Goal: Use online tool/utility: Utilize a website feature to perform a specific function

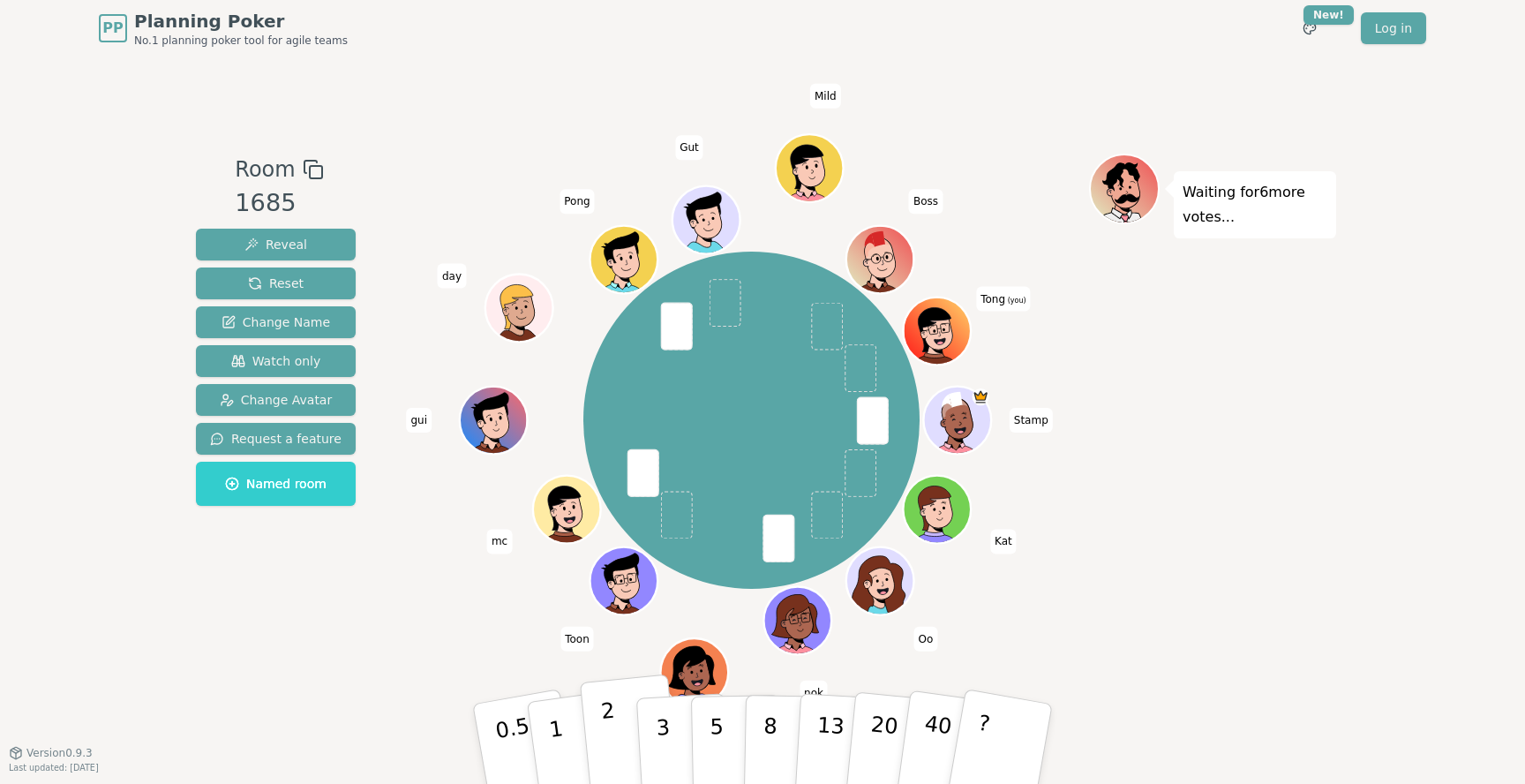
click at [631, 759] on button "2" at bounding box center [630, 744] width 101 height 140
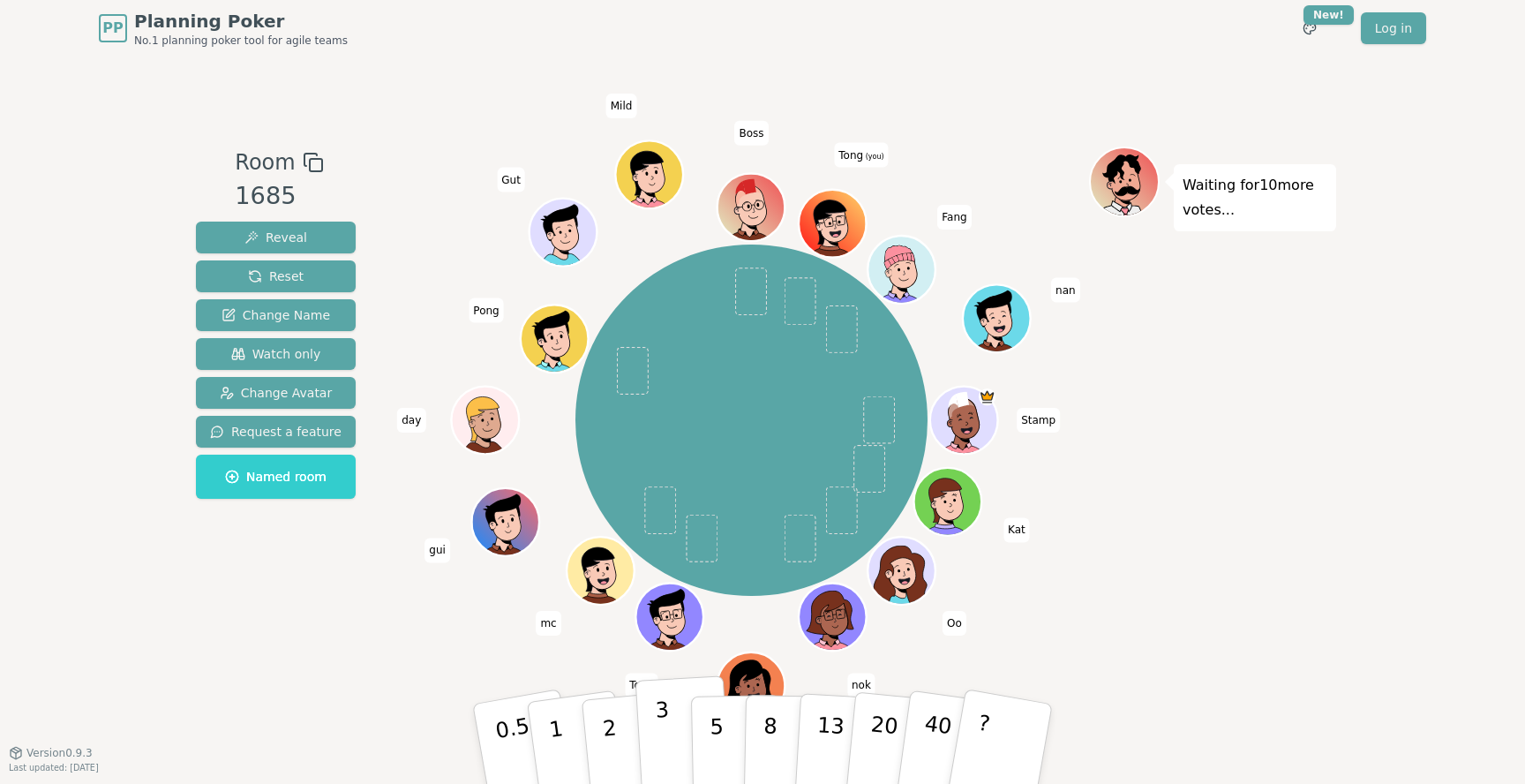
click at [650, 747] on button "3" at bounding box center [684, 744] width 96 height 137
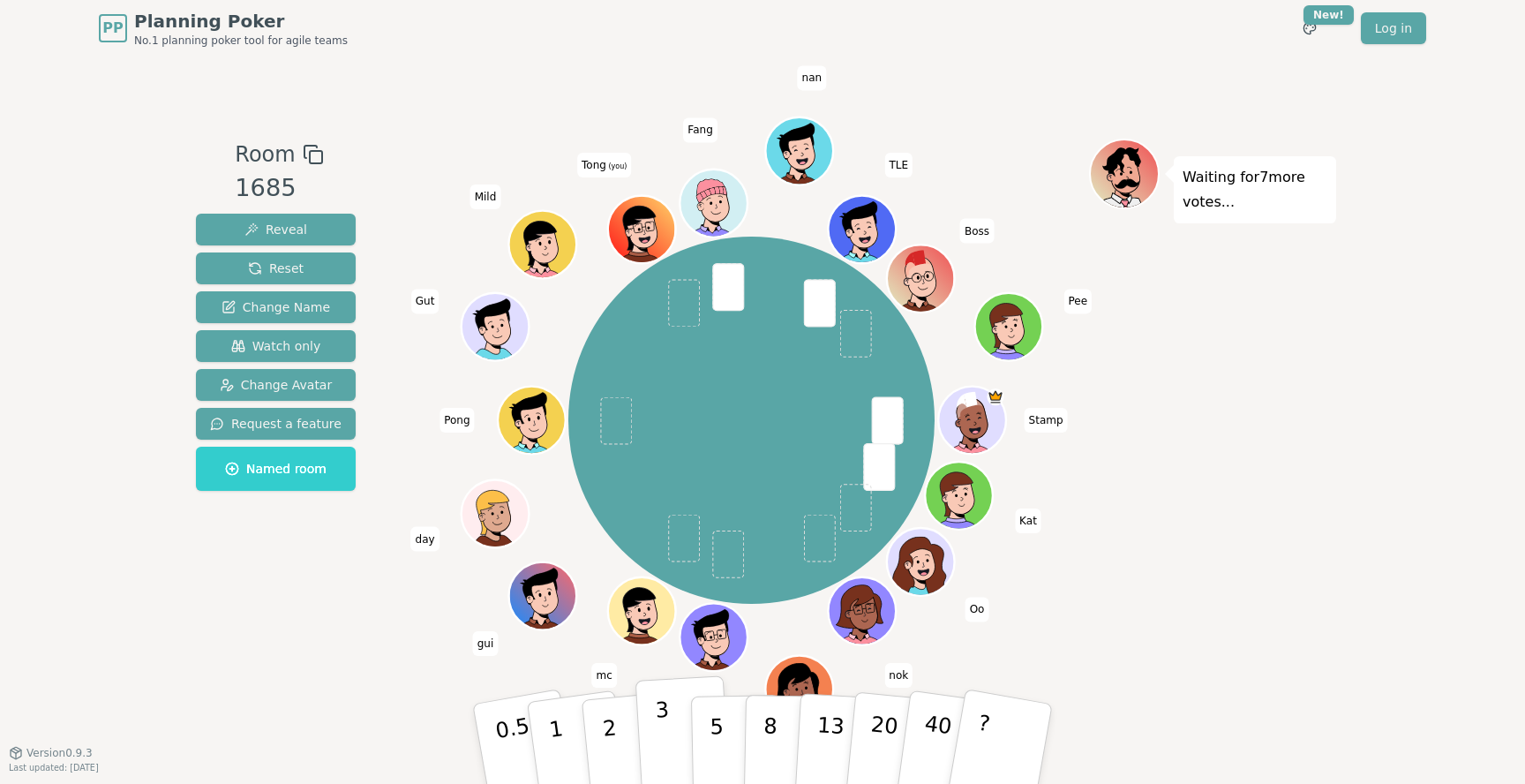
click at [682, 725] on button "3" at bounding box center [684, 744] width 96 height 137
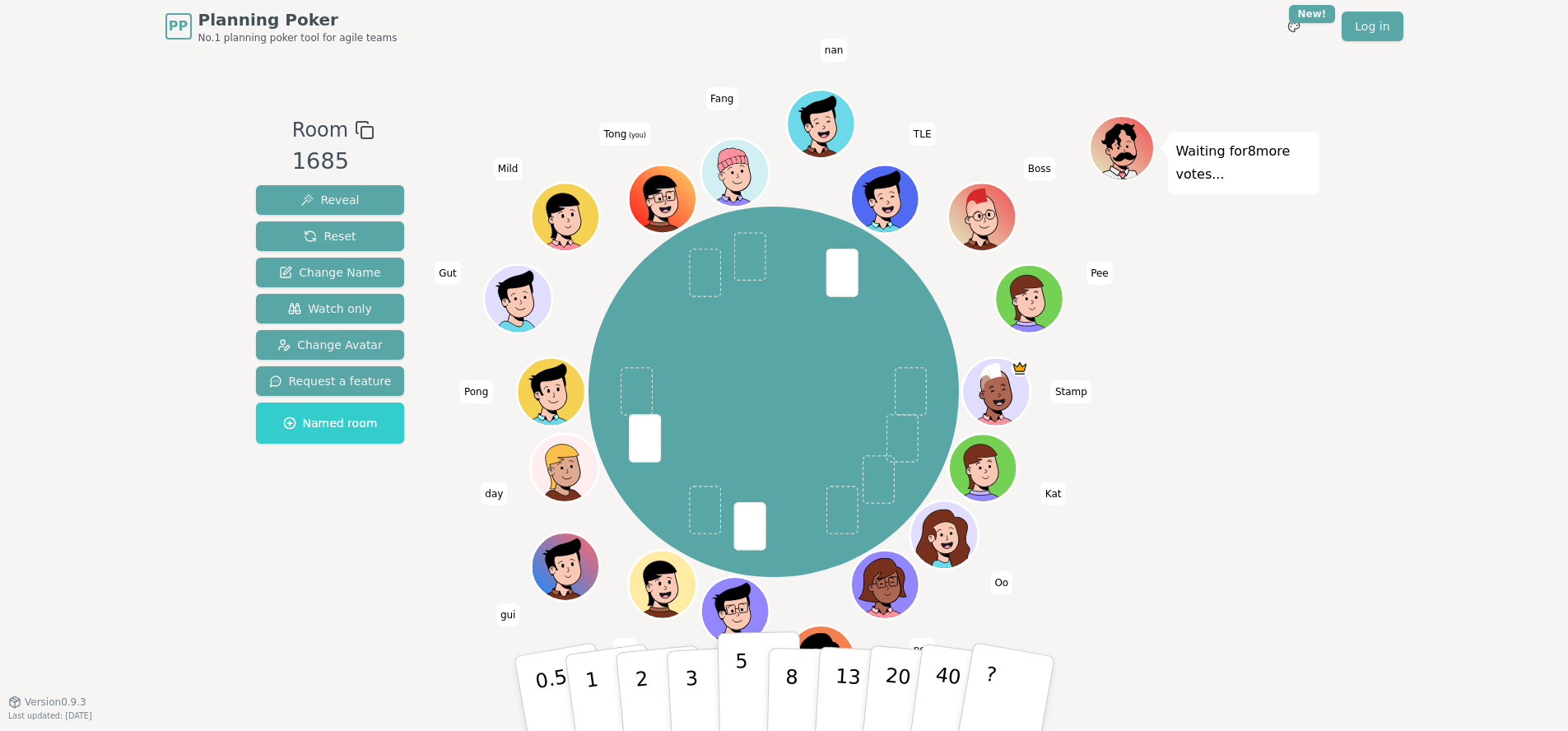
click at [756, 686] on button "5" at bounding box center [759, 693] width 85 height 125
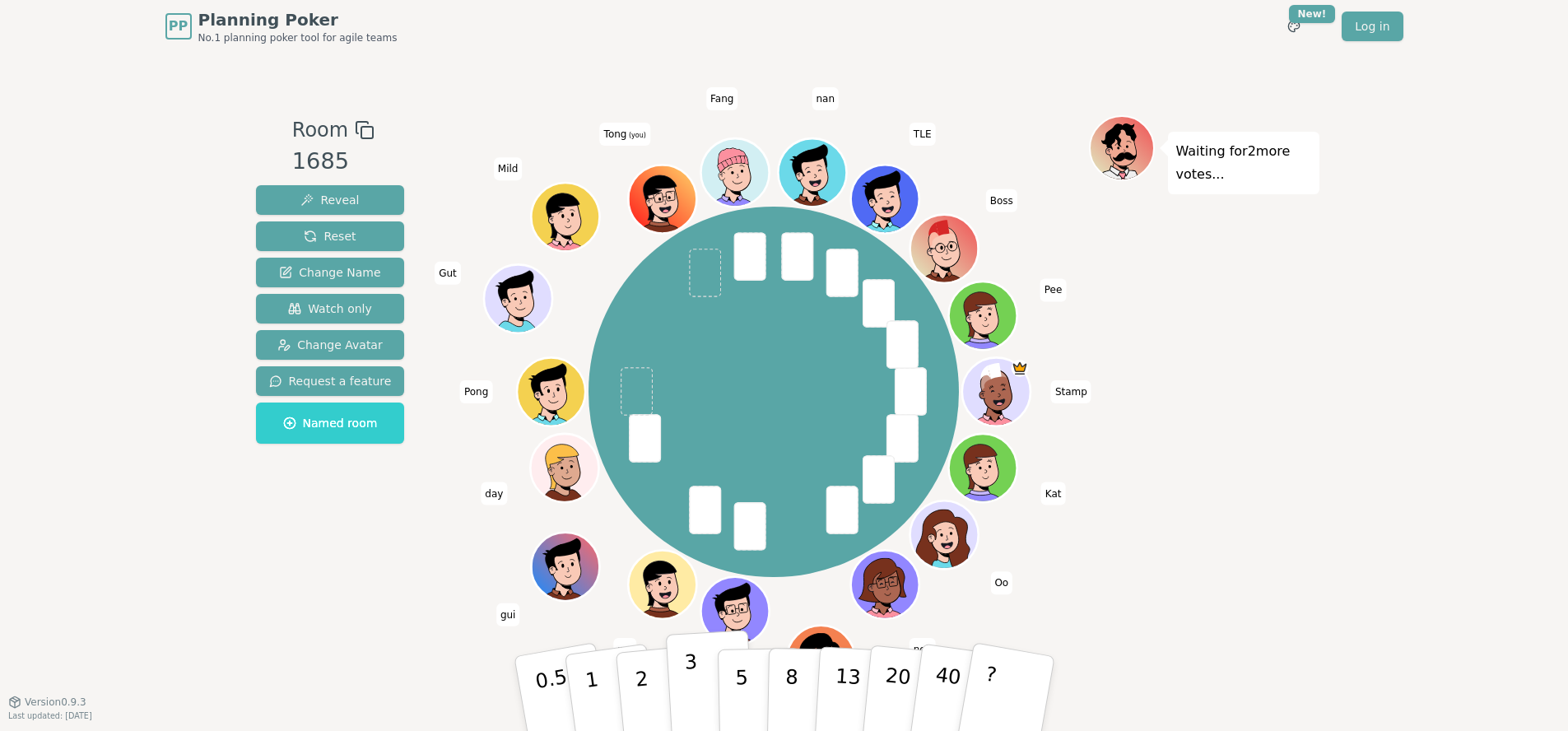
click at [677, 684] on button "3" at bounding box center [709, 693] width 89 height 128
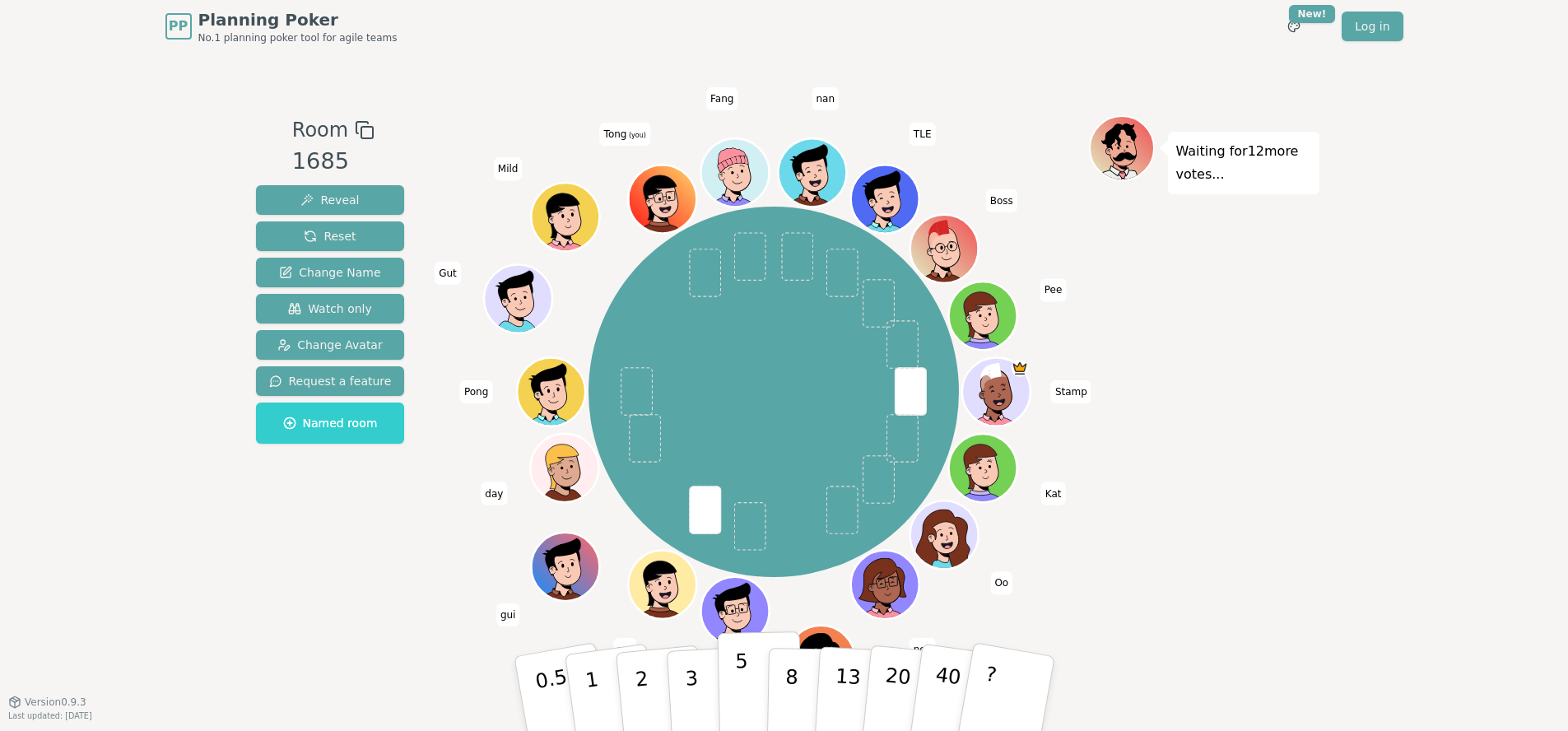
click at [752, 686] on button "5" at bounding box center [759, 693] width 85 height 125
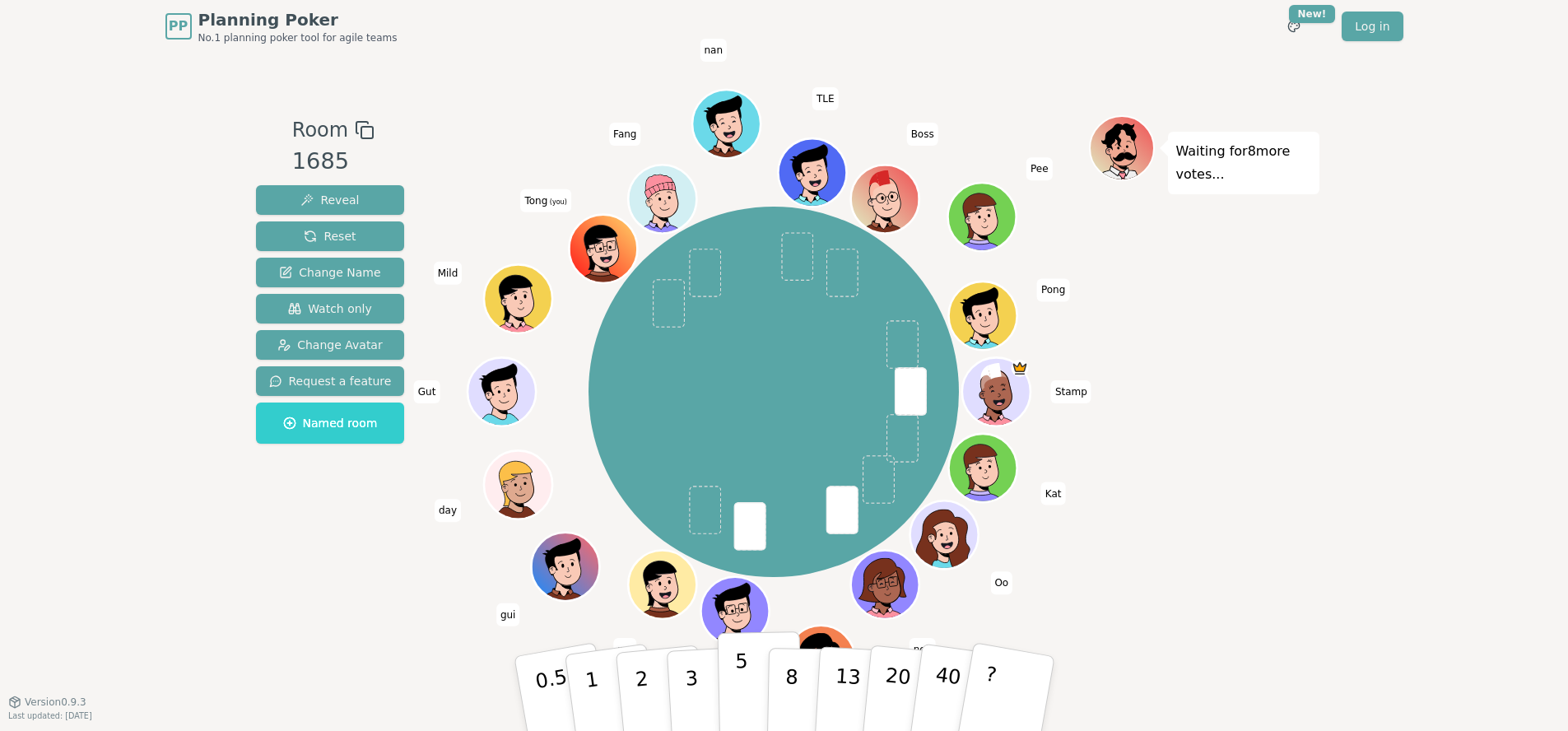
click at [747, 696] on button "5" at bounding box center [759, 693] width 85 height 125
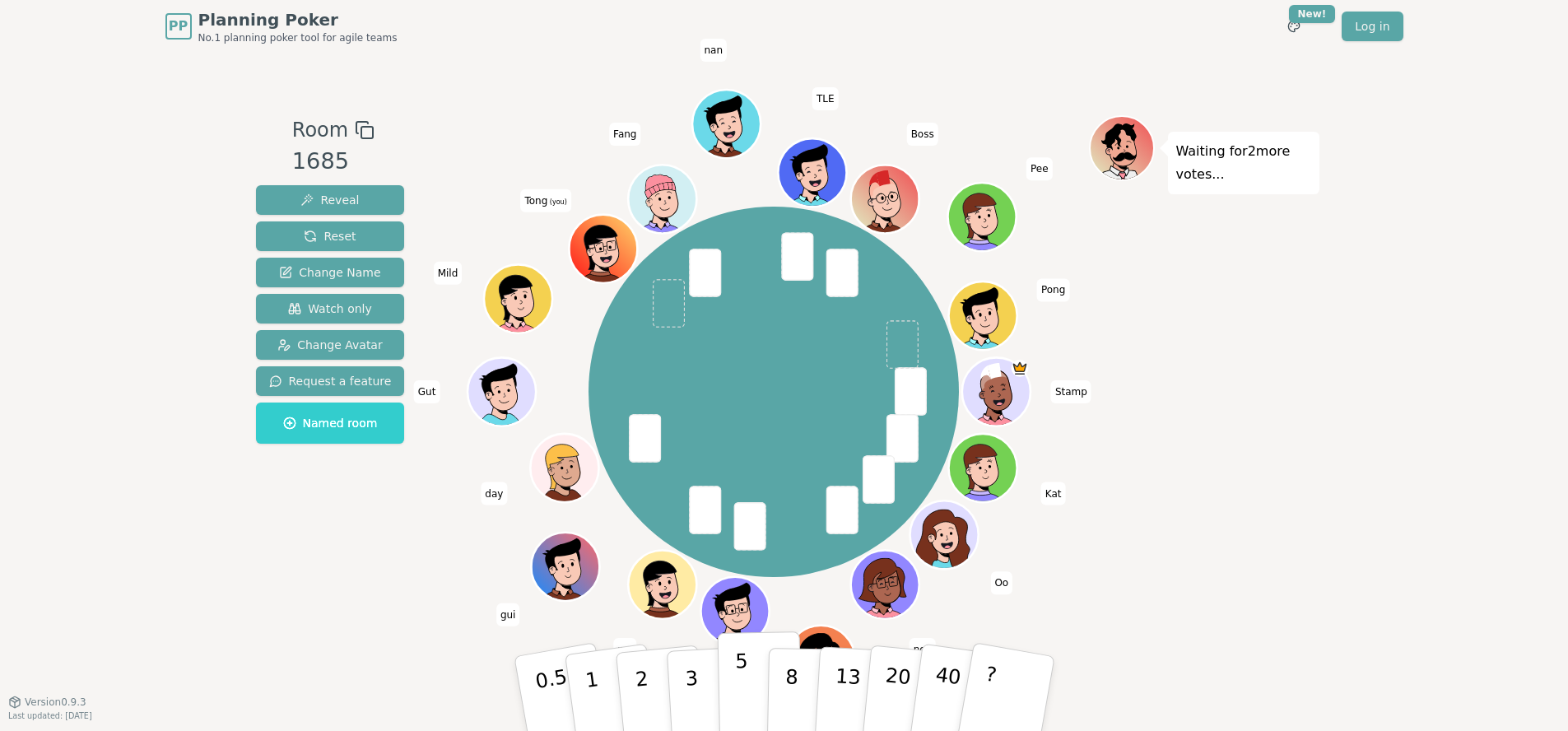
click at [745, 696] on p "5" at bounding box center [741, 693] width 14 height 89
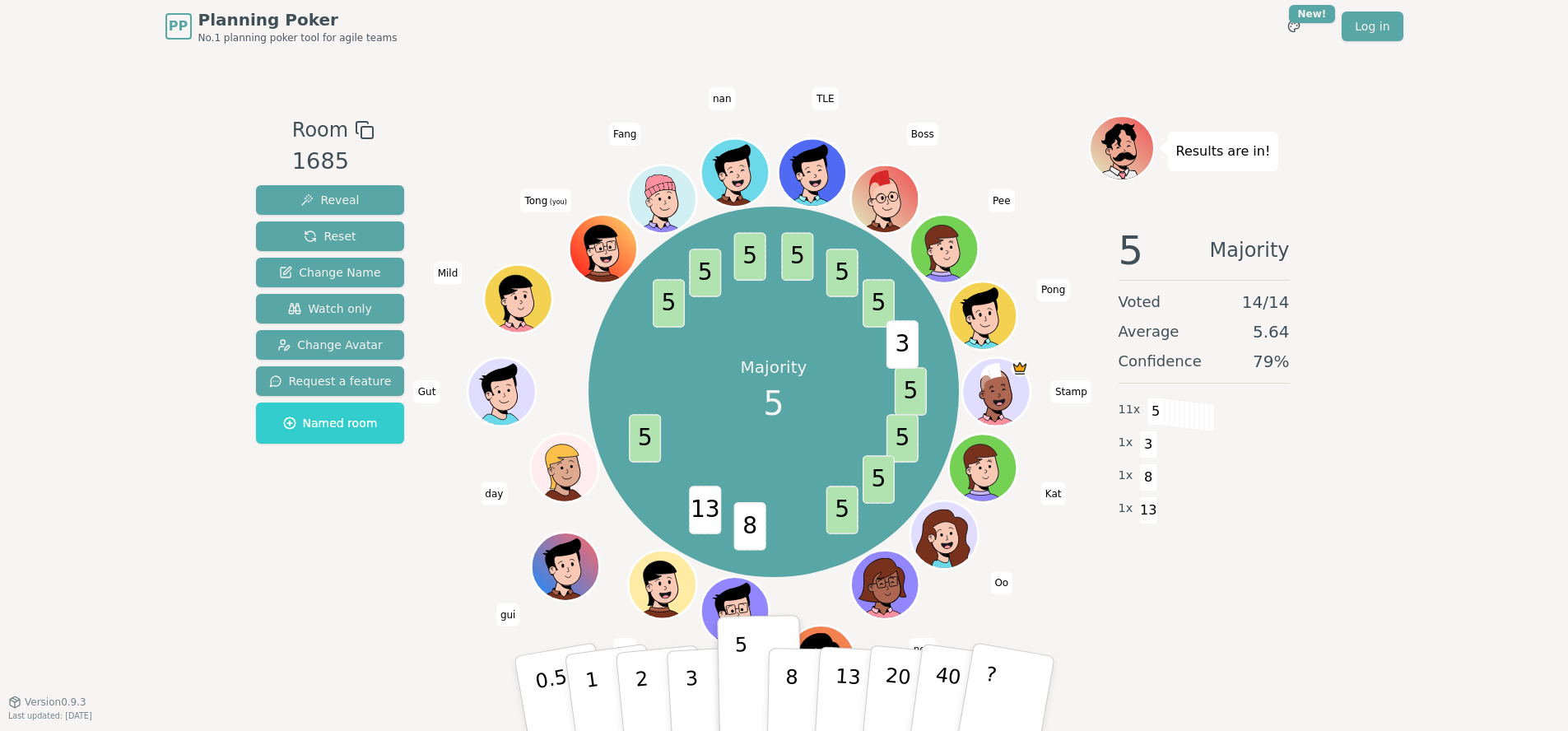
click at [1243, 654] on div "Room 1685 Reveal Reset Change Name Watch only Change Avatar Request a feature N…" at bounding box center [784, 377] width 1070 height 649
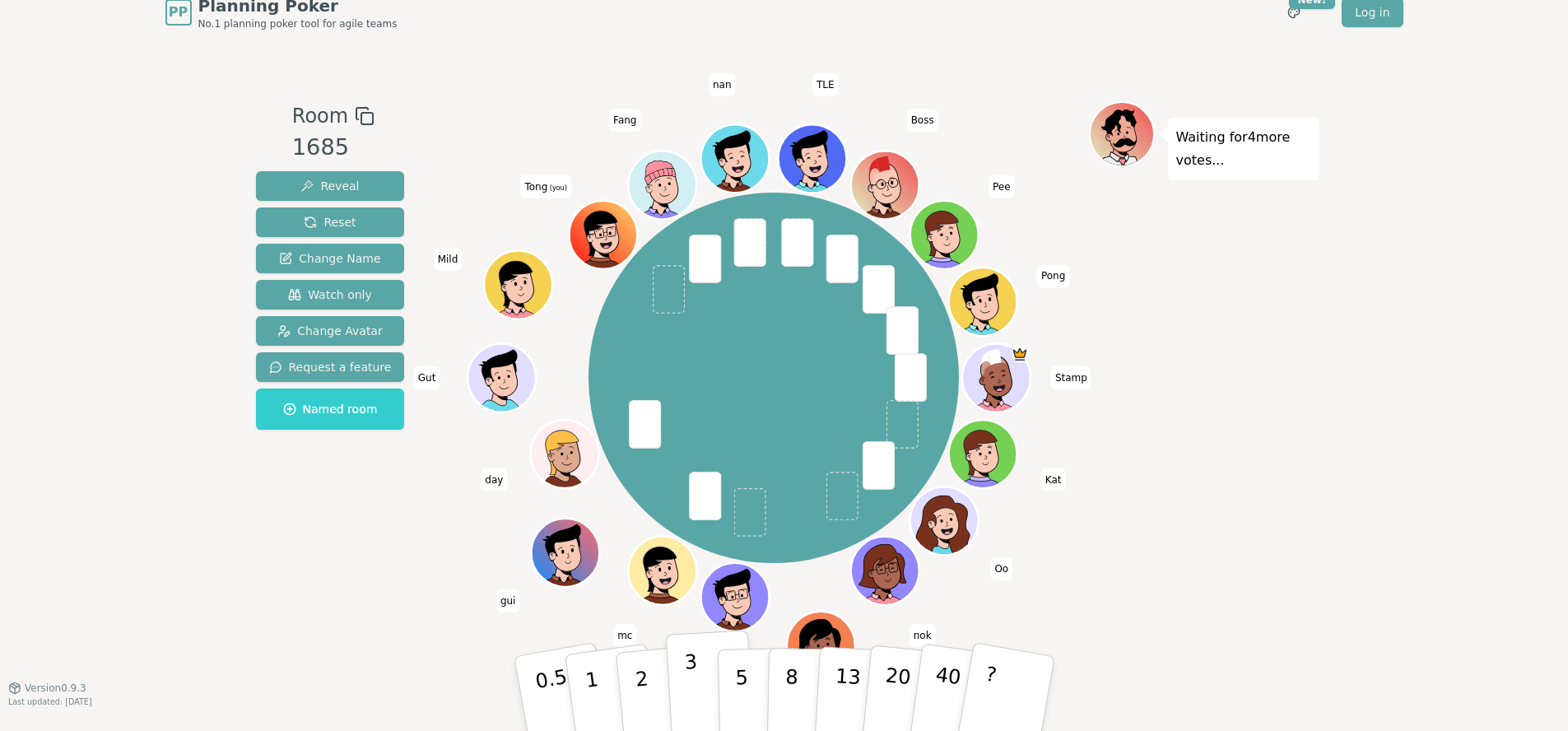
click at [696, 687] on p "3" at bounding box center [692, 695] width 18 height 89
